Goal: Transaction & Acquisition: Purchase product/service

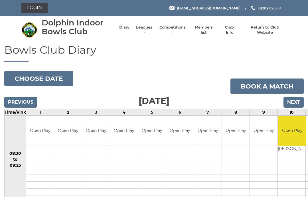
click at [40, 7] on link "Login" at bounding box center [34, 8] width 26 height 10
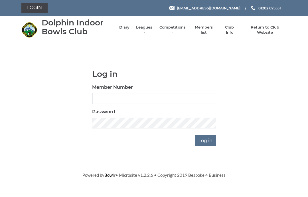
click at [105, 97] on input "Member Number" at bounding box center [154, 98] width 124 height 11
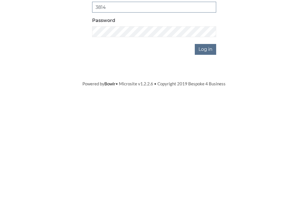
type input "3814"
click at [209, 135] on input "Log in" at bounding box center [205, 140] width 21 height 11
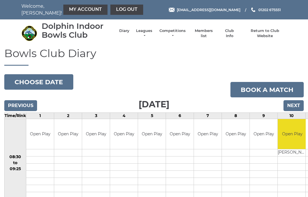
click at [80, 3] on nav "Welcome, Vic! My Account Log out" at bounding box center [73, 10] width 105 height 14
click at [67, 9] on link "My Account" at bounding box center [85, 10] width 44 height 10
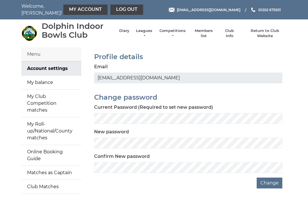
click at [201, 53] on h2 "Profile details" at bounding box center [188, 56] width 188 height 7
click at [44, 81] on link "My balance" at bounding box center [51, 82] width 60 height 14
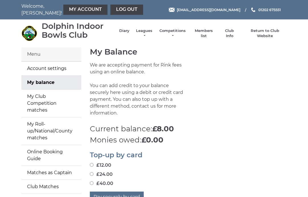
scroll to position [18, 0]
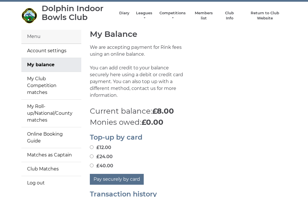
click at [93, 163] on input "£40.00" at bounding box center [92, 165] width 4 height 4
radio input "true"
click at [127, 173] on button "Pay securely by card" at bounding box center [117, 178] width 54 height 11
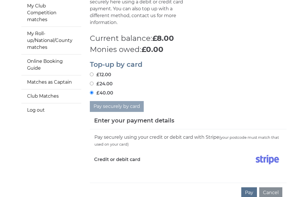
scroll to position [93, 0]
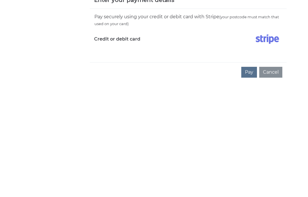
click at [252, 184] on button "Pay" at bounding box center [249, 189] width 16 height 11
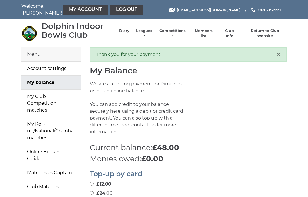
click at [112, 7] on link "Log out" at bounding box center [126, 10] width 33 height 10
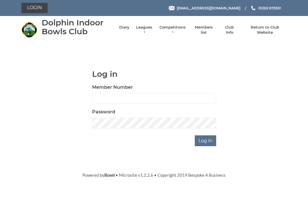
click at [101, 97] on input "Member Number" at bounding box center [154, 98] width 124 height 11
type input "3815"
click at [203, 138] on input "Log in" at bounding box center [205, 140] width 21 height 11
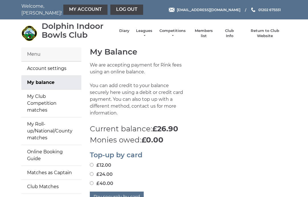
click at [93, 172] on input "£24.00" at bounding box center [92, 174] width 4 height 4
radio input "true"
click at [126, 191] on button "Pay securely by card" at bounding box center [117, 196] width 54 height 11
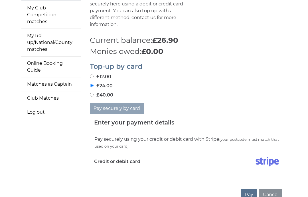
scroll to position [90, 0]
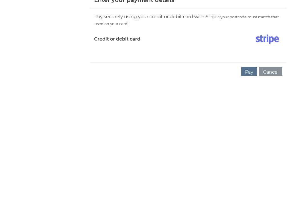
click at [249, 187] on button "Pay" at bounding box center [249, 192] width 16 height 11
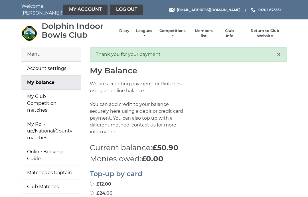
click at [110, 7] on link "Log out" at bounding box center [126, 10] width 33 height 10
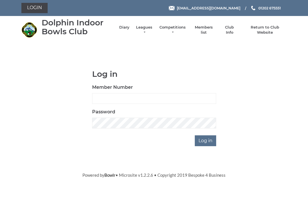
click at [153, 28] on link "Leagues" at bounding box center [144, 30] width 18 height 10
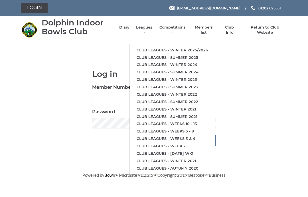
click at [185, 46] on link "Club leagues - Winter 2025/2026" at bounding box center [172, 49] width 85 height 7
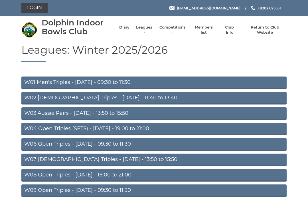
click at [109, 173] on link "W08 Open Triples - Tuesday - 19:00 to 21:00" at bounding box center [153, 175] width 265 height 13
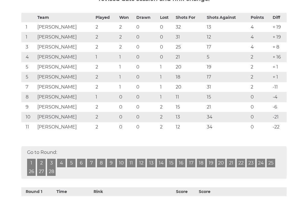
scroll to position [114, 0]
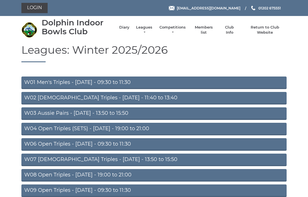
click at [129, 28] on li "Diary" at bounding box center [121, 30] width 16 height 16
click at [270, 28] on li "Return to Club Website" at bounding box center [262, 30] width 49 height 16
click at [255, 29] on link "Return to Club Website" at bounding box center [264, 30] width 43 height 10
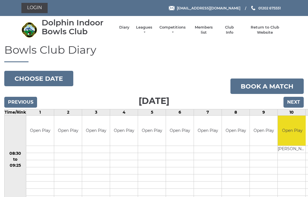
click at [294, 99] on input "Next" at bounding box center [293, 102] width 20 height 11
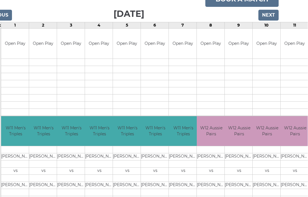
scroll to position [0, 25]
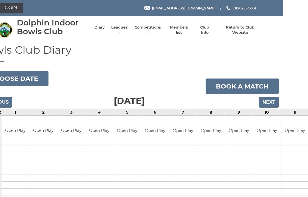
click at [270, 99] on input "Next" at bounding box center [268, 102] width 20 height 11
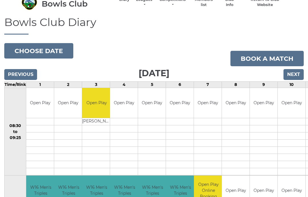
scroll to position [27, 0]
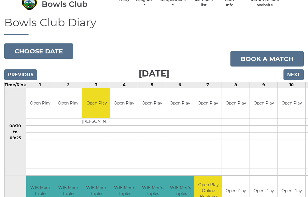
click at [293, 72] on input "Next" at bounding box center [293, 75] width 20 height 11
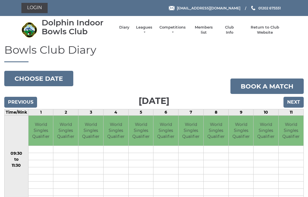
click at [298, 99] on input "Next" at bounding box center [293, 102] width 20 height 11
click at [298, 102] on input "Next" at bounding box center [293, 102] width 20 height 11
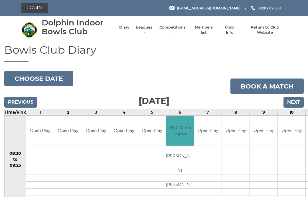
click at [156, 27] on li "Competitions Club competitions - Winter 2025/2026 Club competitions - Summer 20…" at bounding box center [169, 30] width 33 height 16
click at [153, 27] on li "Leagues Club leagues - Winter 2025/2026 Club leagues - Summer 2025 Club leagues…" at bounding box center [141, 30] width 24 height 16
click at [153, 28] on link "Leagues" at bounding box center [144, 30] width 18 height 10
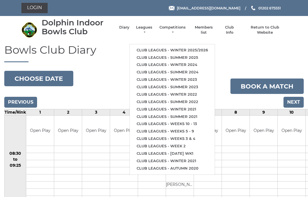
click at [185, 46] on li "Club leagues - Winter 2025/2026" at bounding box center [172, 49] width 85 height 7
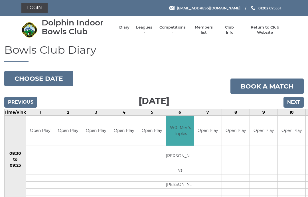
click at [153, 28] on link "Leagues" at bounding box center [144, 30] width 18 height 10
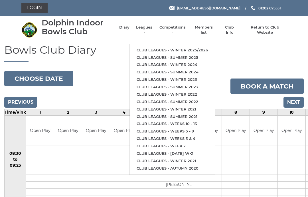
click at [159, 46] on link "Club leagues - Winter 2025/2026" at bounding box center [172, 49] width 85 height 7
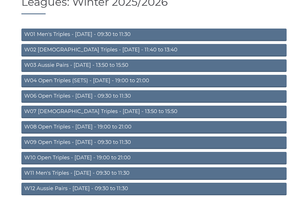
scroll to position [52, 0]
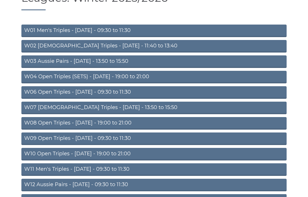
click at [123, 153] on link "W10 Open Triples - [DATE] - 19:00 to 21:00" at bounding box center [153, 154] width 265 height 13
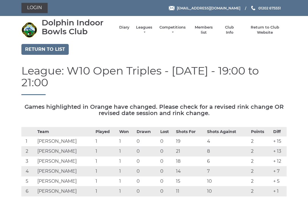
click at [157, 28] on li "Competitions Club competitions - Winter 2025/2026 Club competitions - Summer 20…" at bounding box center [169, 30] width 33 height 16
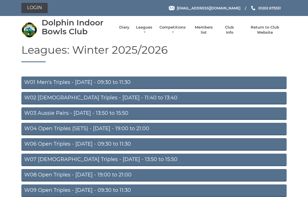
scroll to position [75, 0]
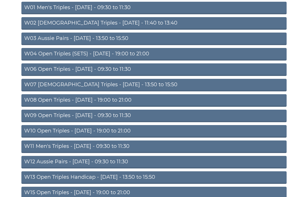
click at [119, 52] on link "W04 Open Triples (SETS) - [DATE] - 19:00 to 21:00" at bounding box center [153, 54] width 265 height 13
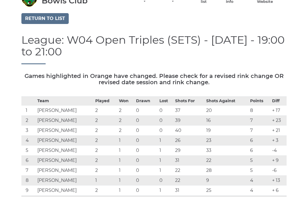
scroll to position [26, 0]
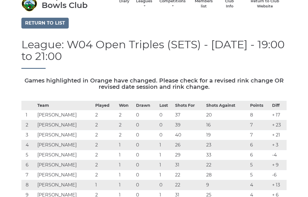
click at [156, 1] on li "Competitions Club competitions - Winter 2025/2026 Club competitions - Summer 20…" at bounding box center [169, 4] width 33 height 16
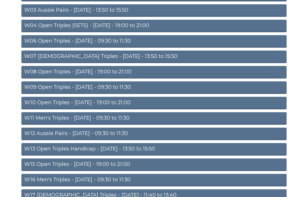
scroll to position [103, 0]
click at [109, 161] on link "W15 Open Triples - Thursday - 19:00 to 21:00" at bounding box center [153, 164] width 265 height 13
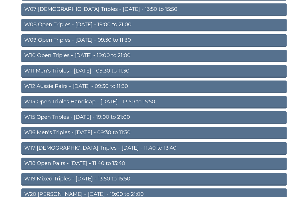
scroll to position [151, 0]
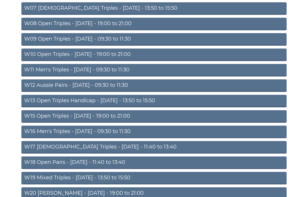
click at [104, 190] on link "W20 [PERSON_NAME] - [DATE] - 19:00 to 21:00" at bounding box center [153, 193] width 265 height 13
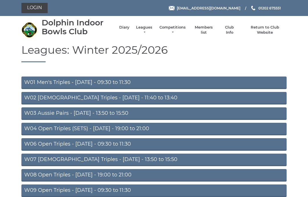
click at [86, 78] on link "W01 Men's Triples - [DATE] - 09:30 to 11:30" at bounding box center [153, 82] width 265 height 13
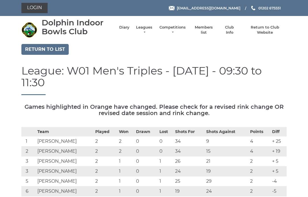
click at [153, 29] on link "Leagues" at bounding box center [144, 30] width 18 height 10
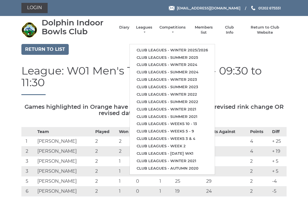
click at [104, 50] on div "Return to list" at bounding box center [153, 50] width 273 height 12
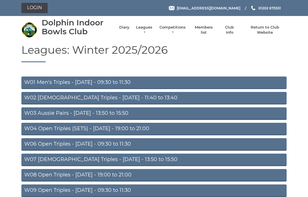
click at [110, 174] on link "W08 Open Triples - [DATE] - 19:00 to 21:00" at bounding box center [153, 175] width 265 height 13
click at [86, 142] on link "W06 Open Triples - [DATE] - 09:30 to 11:30" at bounding box center [153, 144] width 265 height 13
